Goal: Task Accomplishment & Management: Manage account settings

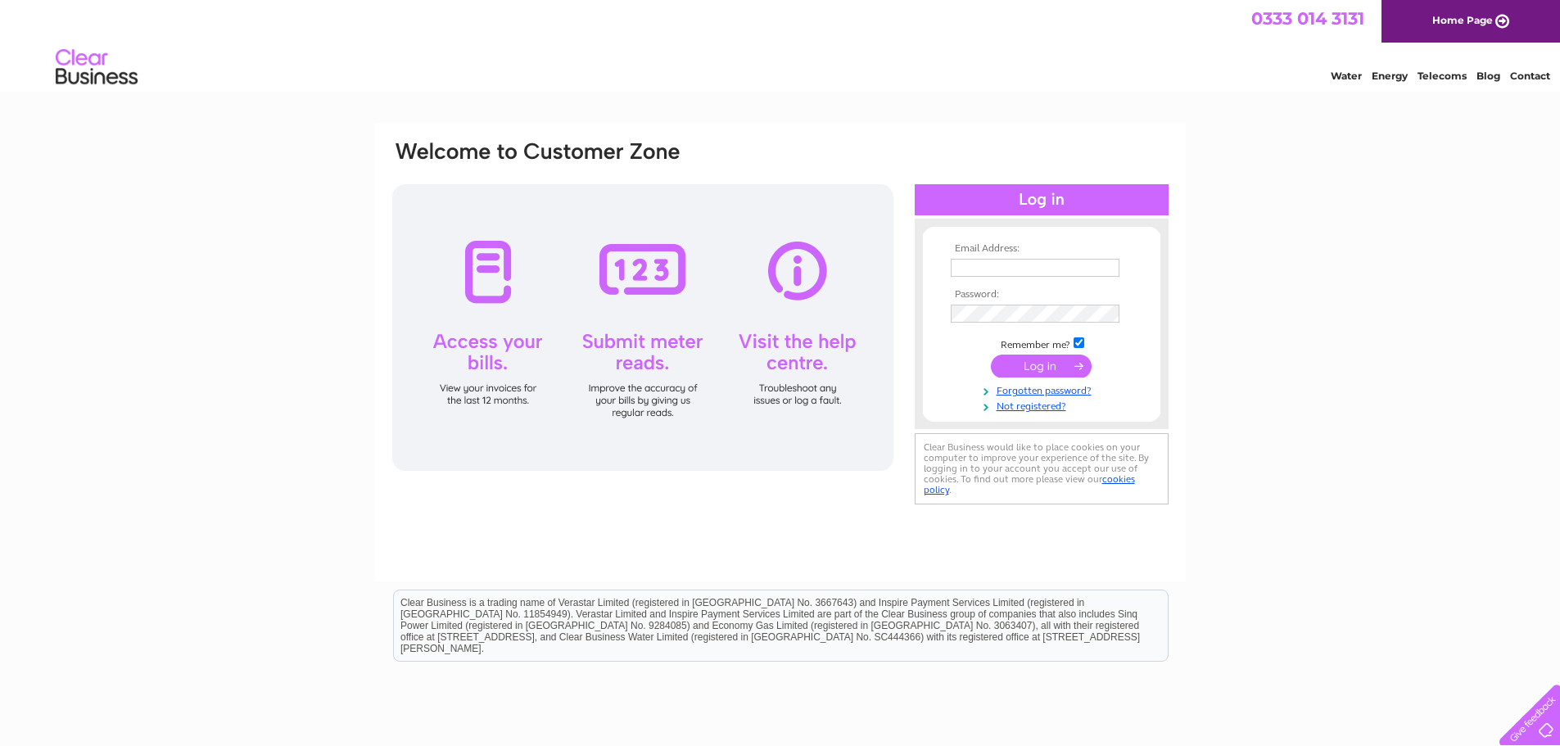
type input "[EMAIL_ADDRESS][PERSON_NAME][DOMAIN_NAME]"
drag, startPoint x: 1049, startPoint y: 364, endPoint x: 1038, endPoint y: 371, distance: 12.9
click at [1048, 364] on input "submit" at bounding box center [1041, 366] width 101 height 23
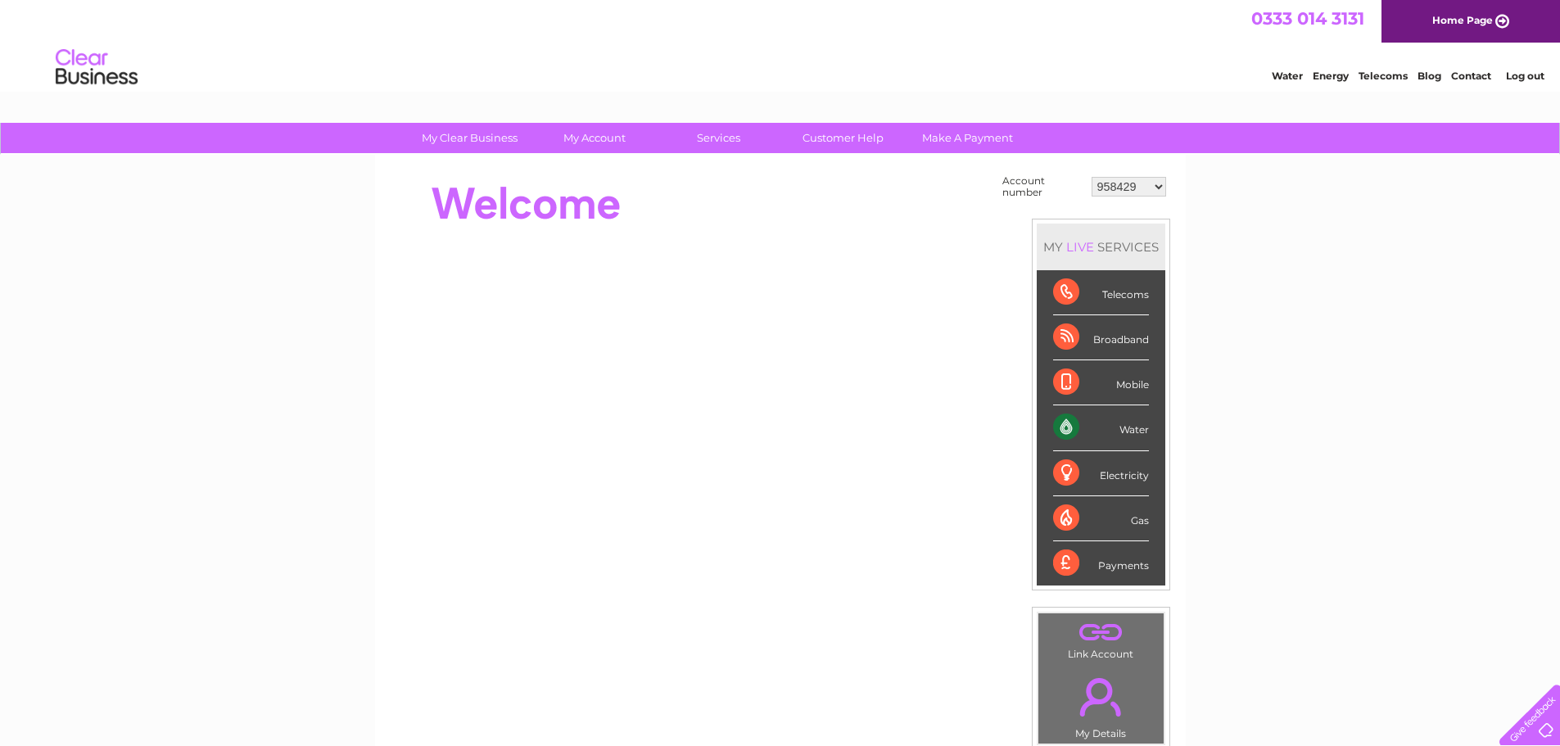
click at [1127, 431] on div "Water" at bounding box center [1101, 427] width 96 height 45
click at [1066, 427] on div "Water" at bounding box center [1101, 427] width 96 height 45
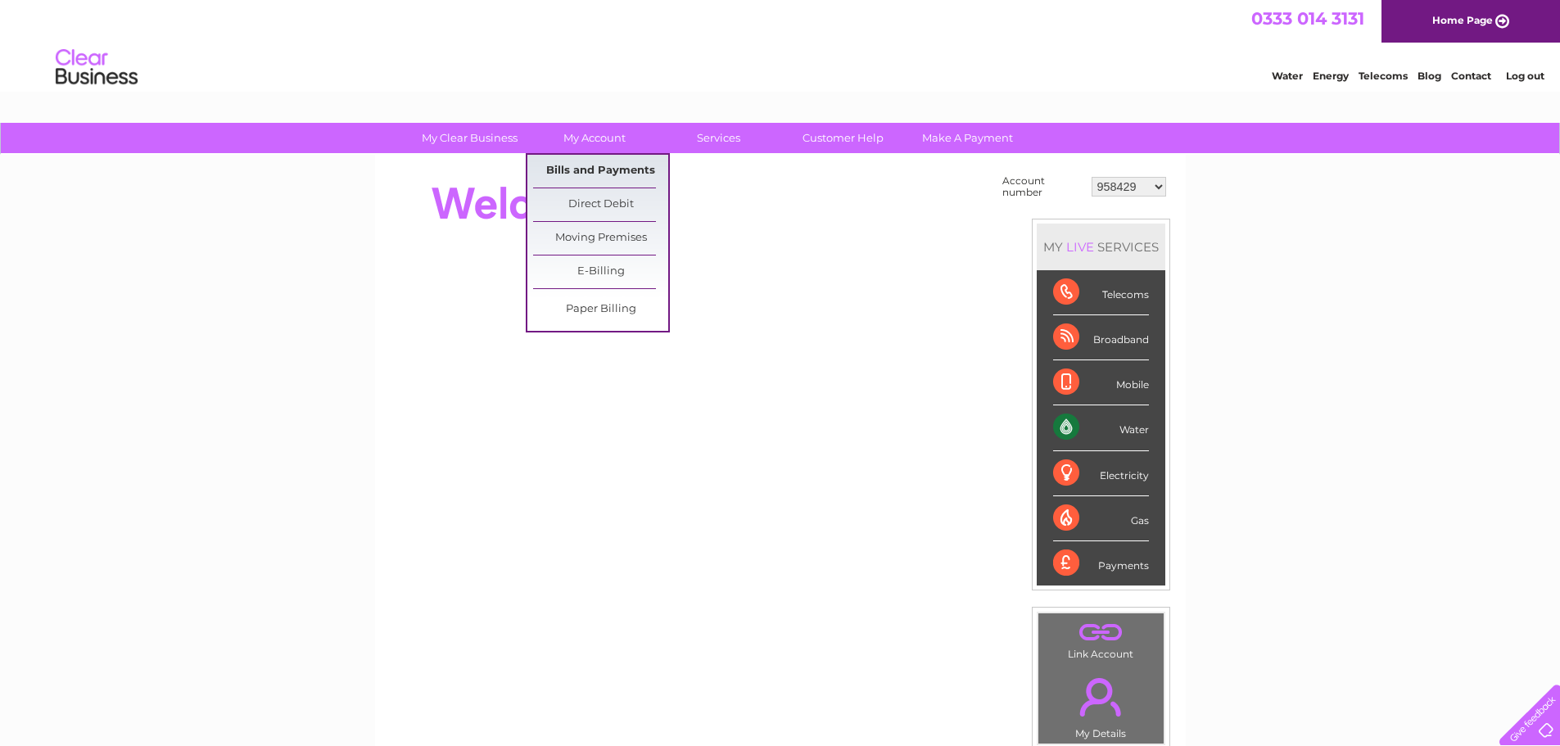
click at [601, 167] on link "Bills and Payments" at bounding box center [600, 171] width 135 height 33
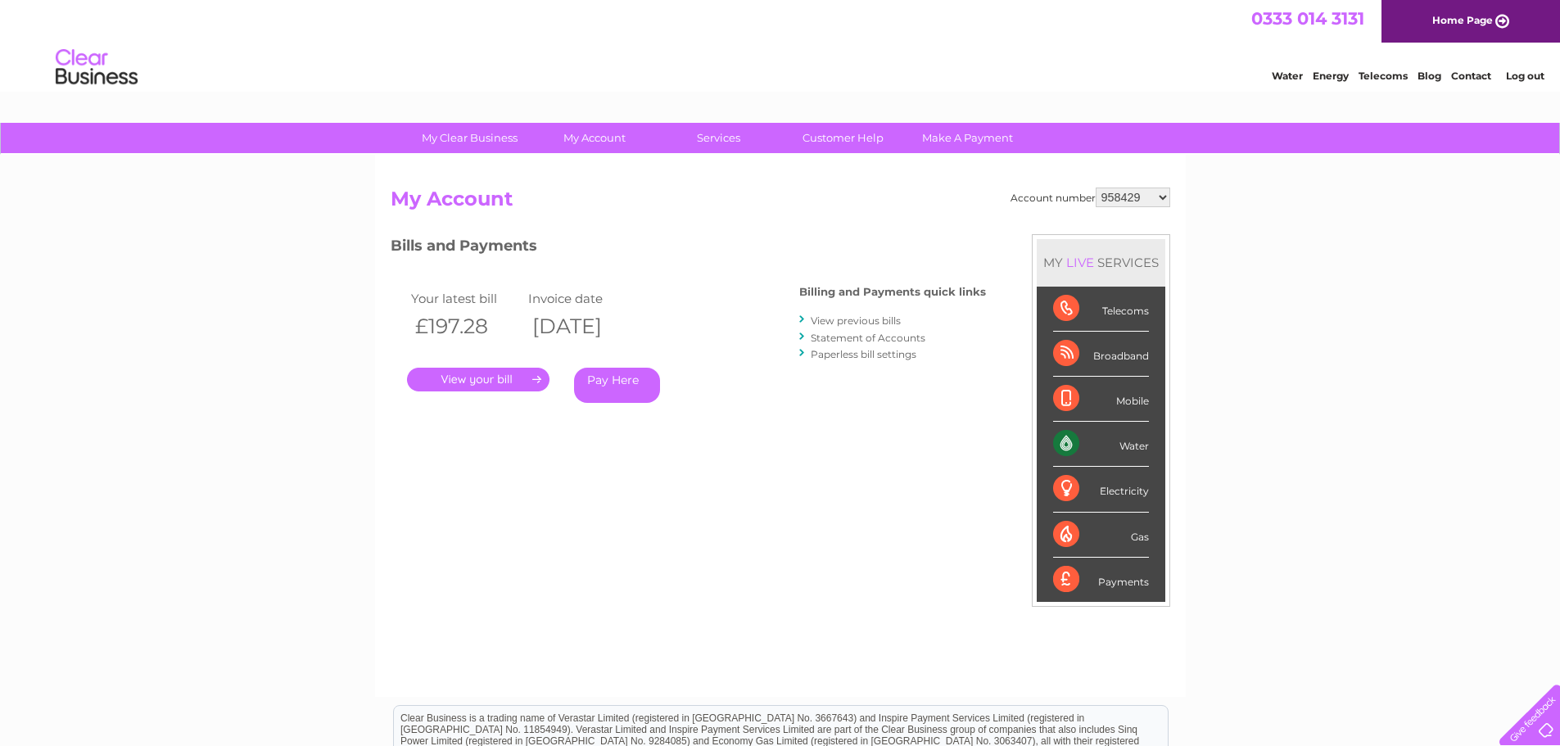
click at [466, 376] on link "." at bounding box center [478, 380] width 142 height 24
click at [1160, 200] on select "958429 30320256" at bounding box center [1133, 198] width 75 height 20
select select "30320256"
click at [1096, 188] on select "958429 30320256" at bounding box center [1133, 198] width 75 height 20
click at [500, 373] on link "." at bounding box center [478, 380] width 142 height 24
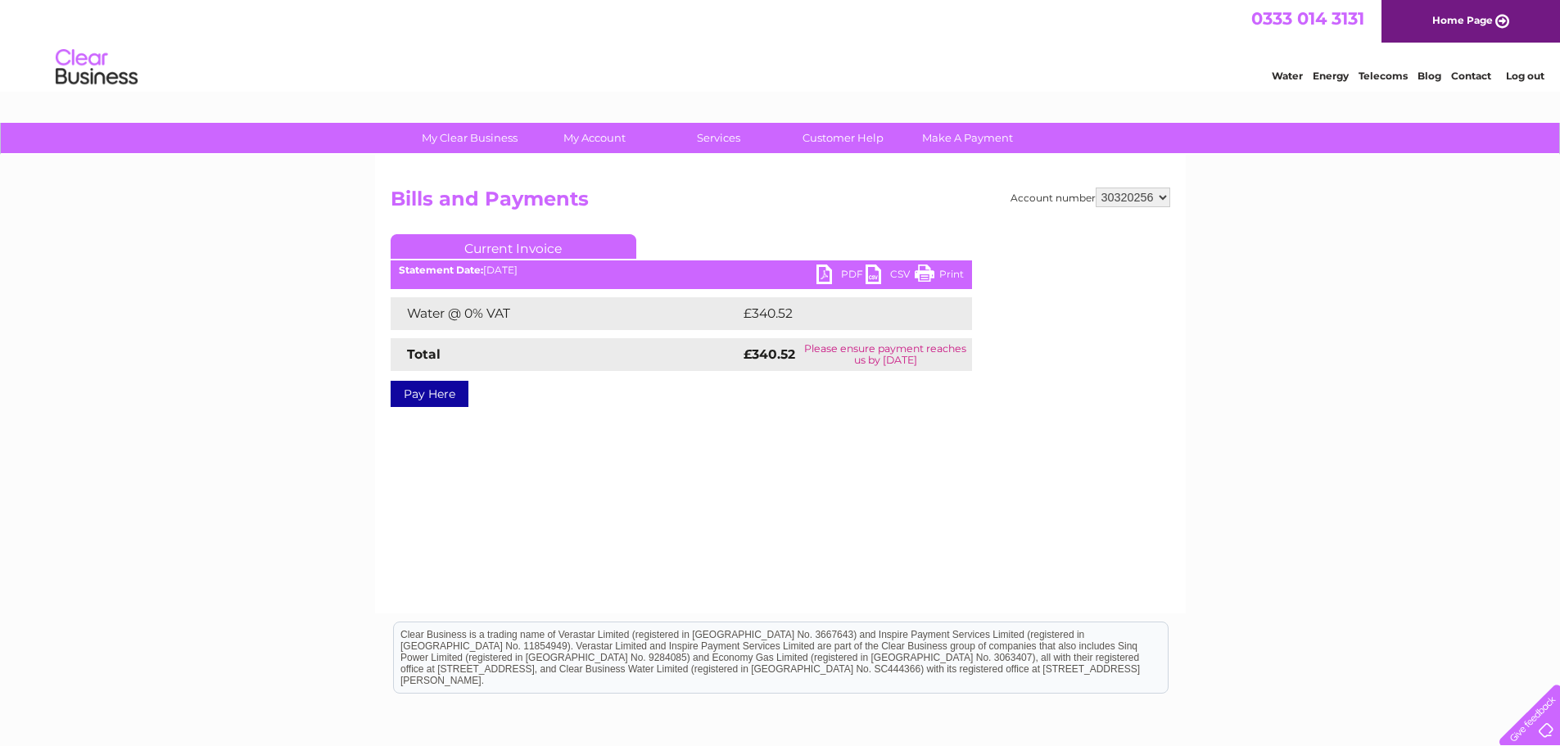
click at [840, 267] on link "PDF" at bounding box center [840, 276] width 49 height 24
